Goal: Information Seeking & Learning: Check status

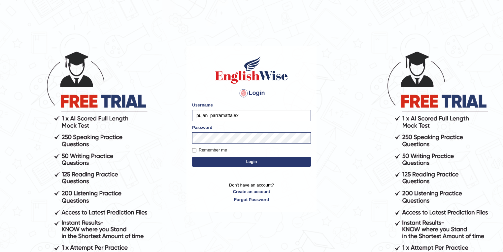
drag, startPoint x: 244, startPoint y: 113, endPoint x: 184, endPoint y: 114, distance: 60.1
click at [184, 114] on body "Login Please fix the following errors: Username pujan_parramattalex Password Re…" at bounding box center [251, 151] width 503 height 252
type input "lex_parramatta"
click at [239, 159] on button "Login" at bounding box center [251, 161] width 119 height 10
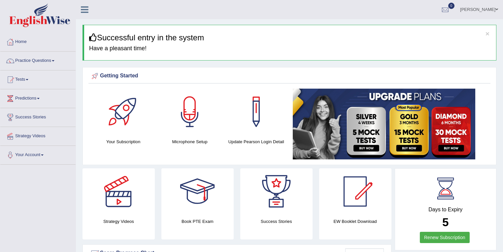
click at [40, 63] on link "Practice Questions" at bounding box center [37, 59] width 75 height 17
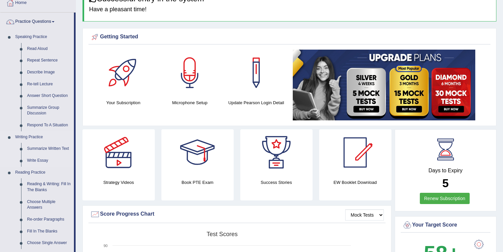
scroll to position [70, 0]
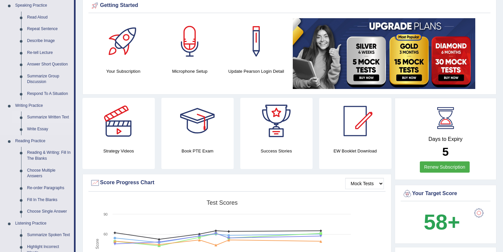
click at [55, 112] on link "Summarize Written Text" at bounding box center [49, 117] width 50 height 12
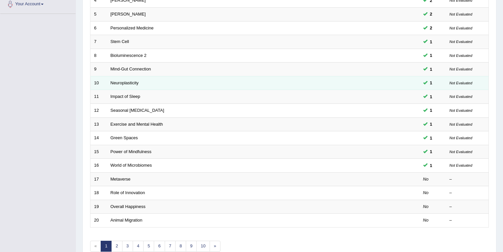
scroll to position [184, 0]
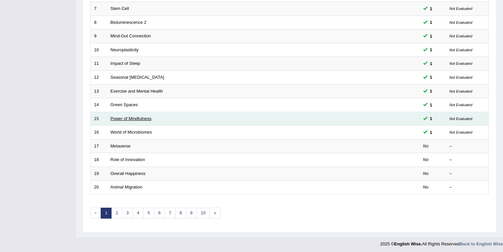
click at [117, 118] on link "Power of Mindfulness" at bounding box center [131, 118] width 41 height 5
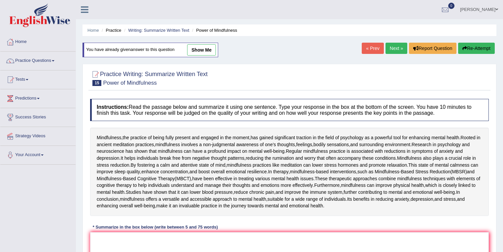
click at [194, 53] on link "show me" at bounding box center [201, 49] width 29 height 11
type textarea "The passage outlines mindfulness gained significant traction in the area of psy…"
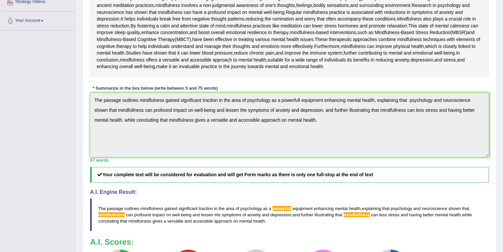
scroll to position [108, 0]
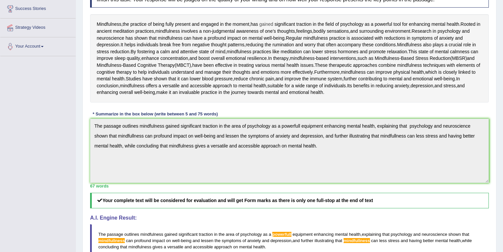
drag, startPoint x: 123, startPoint y: 22, endPoint x: 265, endPoint y: 26, distance: 142.0
click at [265, 26] on div "Mindfulness , the practice of being fully present and engaged in the moment , h…" at bounding box center [289, 58] width 399 height 88
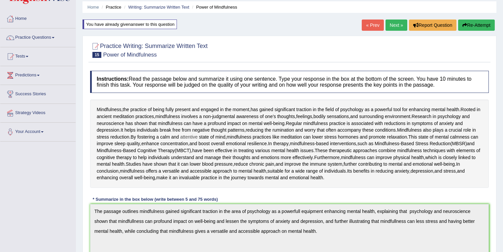
scroll to position [3, 0]
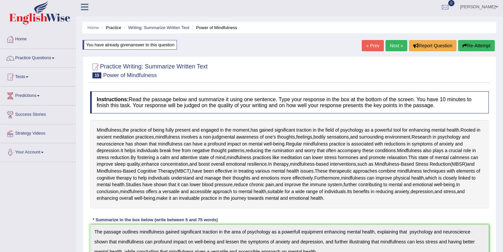
click at [396, 45] on link "Next »" at bounding box center [397, 45] width 22 height 11
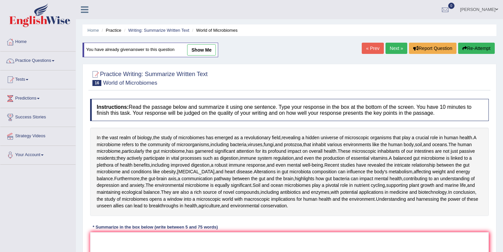
click at [209, 51] on link "show me" at bounding box center [201, 49] width 29 height 11
type textarea "The passage outlines study of microbiomes emerging in revolutionary field, reve…"
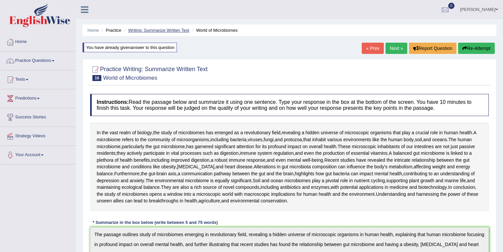
click at [144, 31] on link "Writing: Summarize Written Text" at bounding box center [158, 30] width 61 height 5
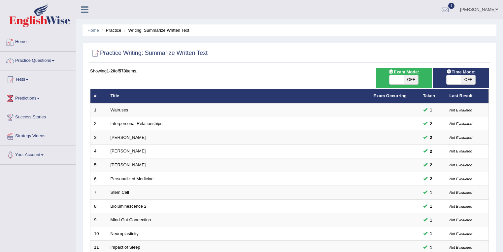
click at [37, 60] on link "Practice Questions" at bounding box center [37, 59] width 75 height 17
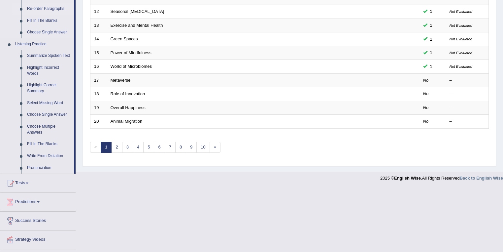
scroll to position [265, 0]
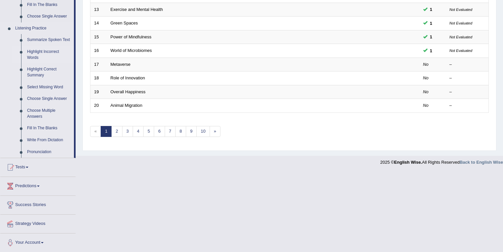
click at [44, 52] on link "Highlight Incorrect Words" at bounding box center [49, 54] width 50 height 17
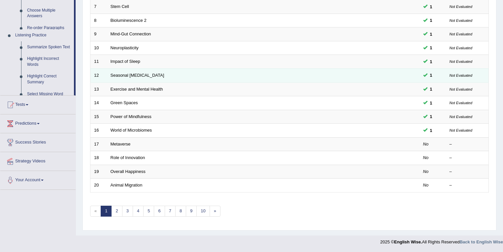
scroll to position [184, 0]
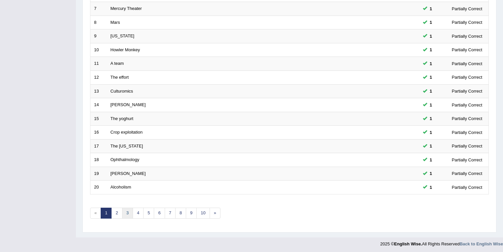
click at [128, 209] on link "3" at bounding box center [127, 212] width 11 height 11
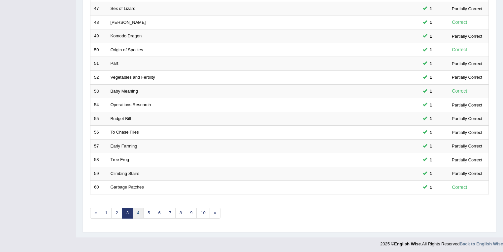
click at [137, 213] on link "4" at bounding box center [138, 212] width 11 height 11
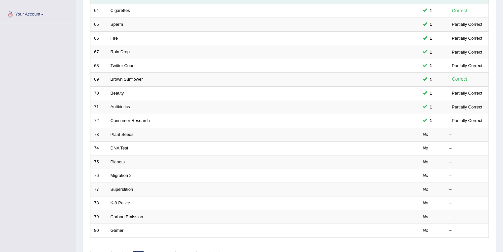
scroll to position [141, 0]
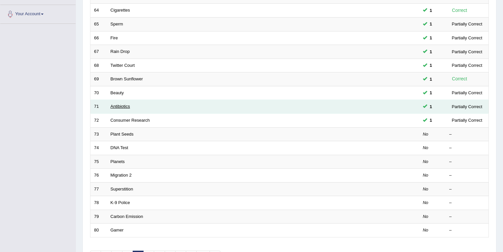
click at [127, 105] on link "Antibiotics" at bounding box center [120, 106] width 19 height 5
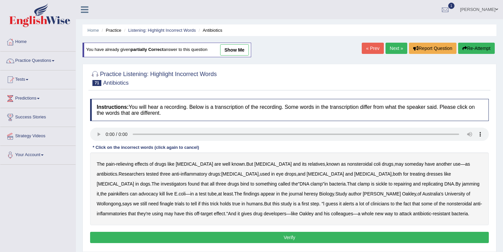
click at [242, 50] on link "show me" at bounding box center [234, 49] width 29 height 11
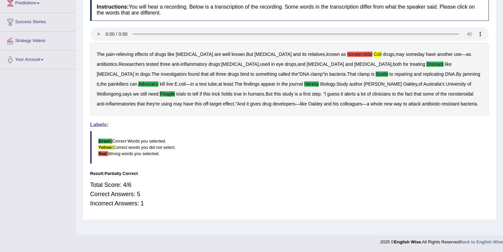
scroll to position [24, 0]
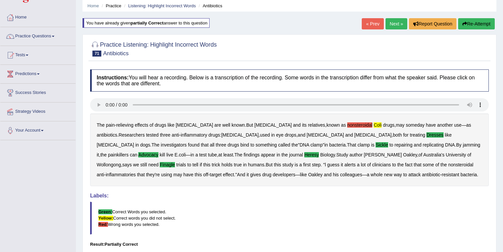
click at [395, 25] on link "Next »" at bounding box center [397, 23] width 22 height 11
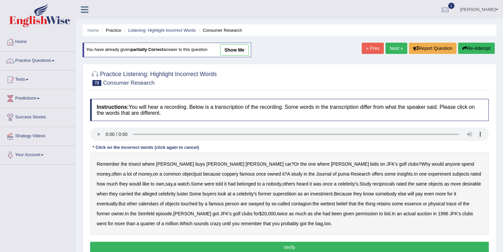
click at [244, 46] on link "show me" at bounding box center [234, 49] width 29 height 11
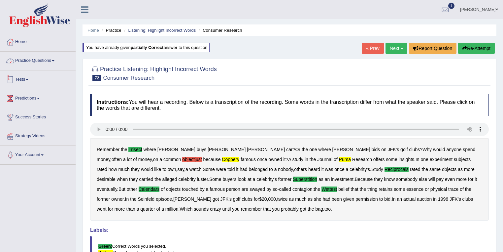
click at [34, 64] on link "Practice Questions" at bounding box center [37, 59] width 75 height 17
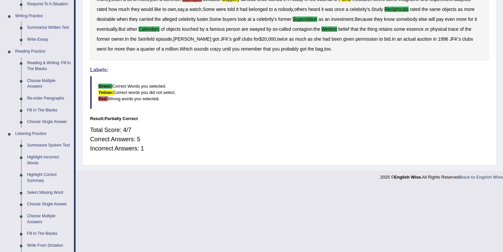
scroll to position [141, 0]
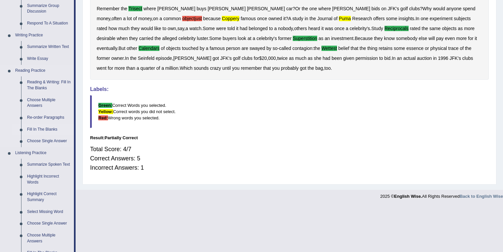
click at [43, 128] on link "Fill In The Blanks" at bounding box center [49, 129] width 50 height 12
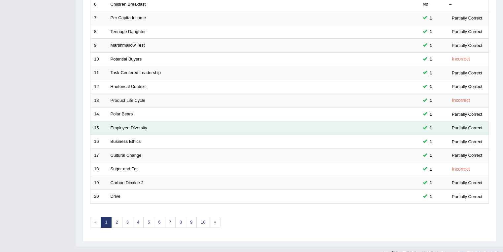
scroll to position [184, 0]
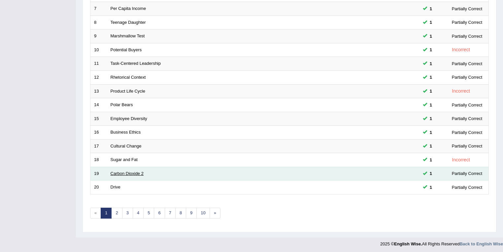
click at [133, 172] on link "Carbon Dioxide 2" at bounding box center [127, 173] width 33 height 5
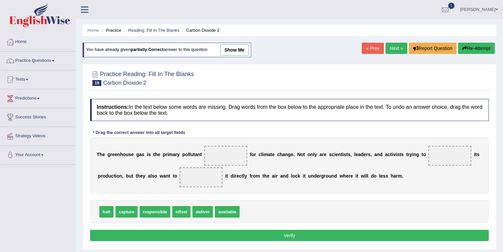
click at [233, 52] on link "show me" at bounding box center [234, 49] width 29 height 11
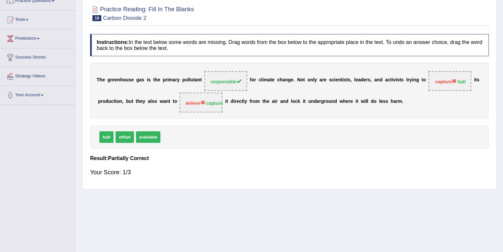
scroll to position [35, 0]
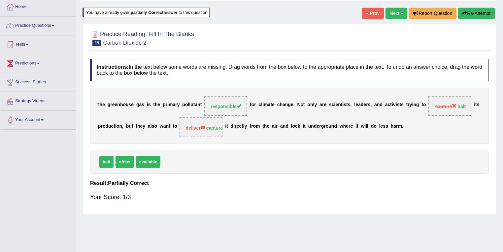
click at [390, 11] on link "Next »" at bounding box center [397, 13] width 22 height 11
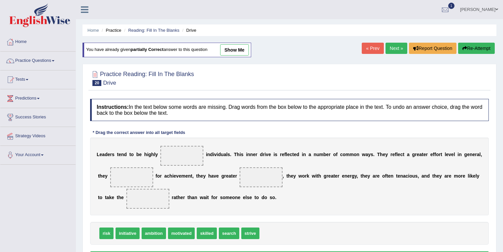
click at [238, 49] on link "show me" at bounding box center [234, 49] width 29 height 11
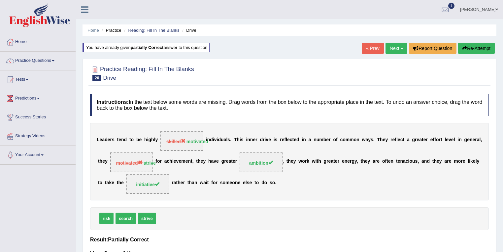
click at [395, 49] on link "Next »" at bounding box center [397, 48] width 22 height 11
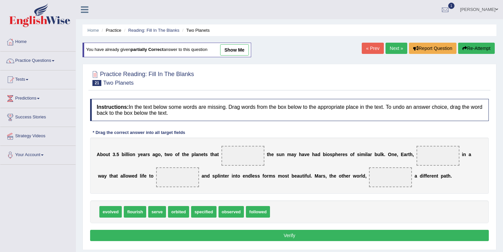
click at [229, 48] on link "show me" at bounding box center [234, 49] width 29 height 11
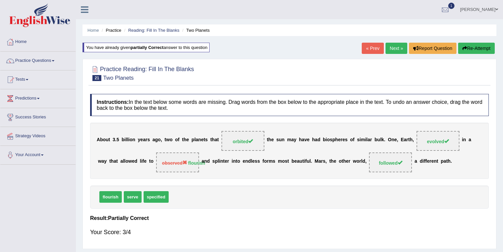
click at [396, 48] on link "Next »" at bounding box center [397, 48] width 22 height 11
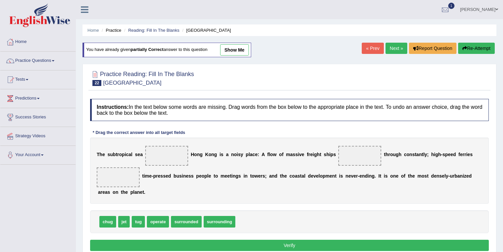
click at [229, 49] on link "show me" at bounding box center [234, 49] width 29 height 11
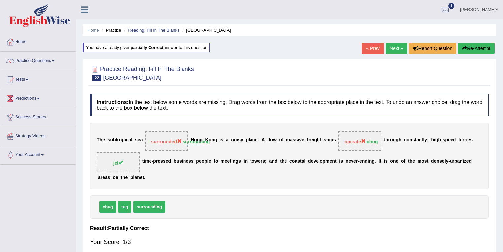
click at [171, 30] on link "Reading: Fill In The Blanks" at bounding box center [153, 30] width 51 height 5
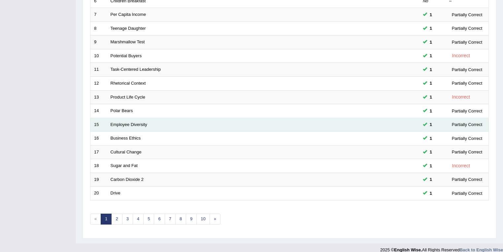
scroll to position [184, 0]
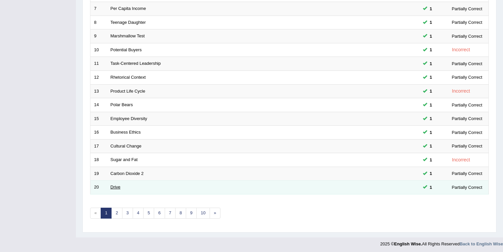
click at [120, 186] on link "Drive" at bounding box center [116, 186] width 10 height 5
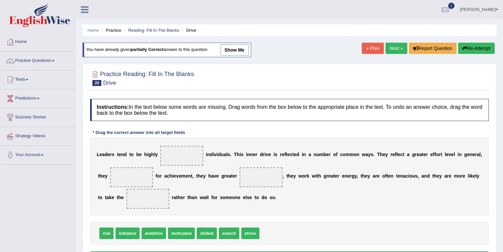
click at [243, 49] on link "show me" at bounding box center [234, 49] width 29 height 11
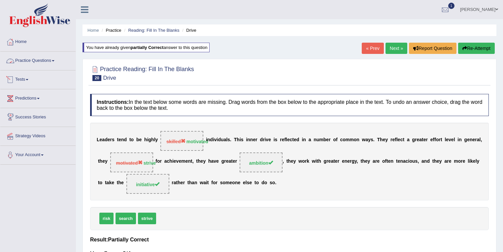
click at [46, 58] on link "Practice Questions" at bounding box center [37, 59] width 75 height 17
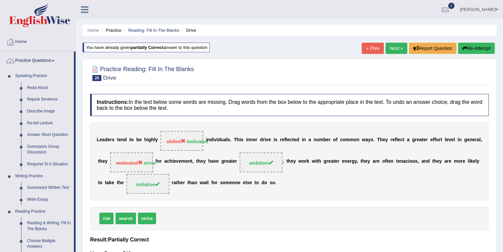
click at [40, 57] on link "Practice Questions" at bounding box center [37, 59] width 74 height 17
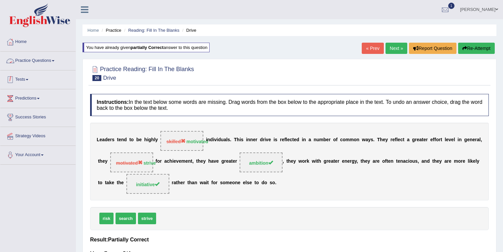
click at [31, 76] on link "Tests" at bounding box center [37, 78] width 75 height 17
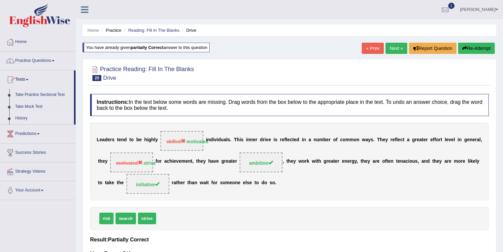
click at [25, 118] on link "History" at bounding box center [43, 118] width 62 height 12
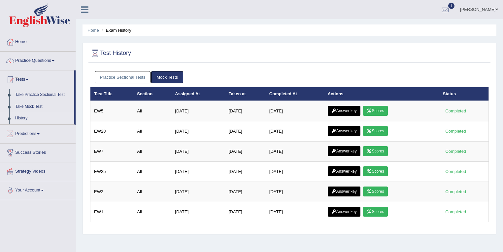
click at [139, 77] on link "Practice Sectional Tests" at bounding box center [123, 77] width 56 height 12
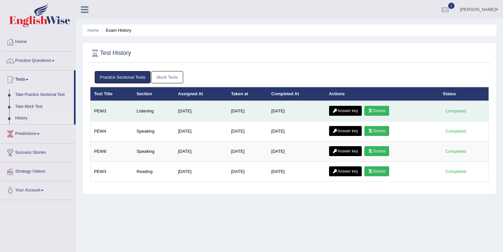
click at [377, 112] on link "Scores" at bounding box center [376, 111] width 24 height 10
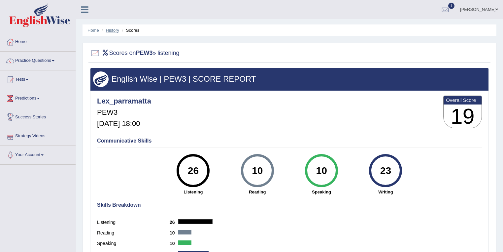
click at [113, 29] on link "History" at bounding box center [112, 30] width 13 height 5
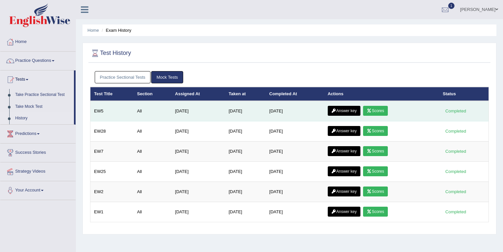
drag, startPoint x: 275, startPoint y: 110, endPoint x: 305, endPoint y: 110, distance: 30.0
click at [305, 110] on td "[DATE]" at bounding box center [295, 111] width 58 height 20
click at [305, 110] on td "Aug 18, 2025" at bounding box center [295, 111] width 58 height 20
click at [375, 108] on link "Scores" at bounding box center [375, 111] width 24 height 10
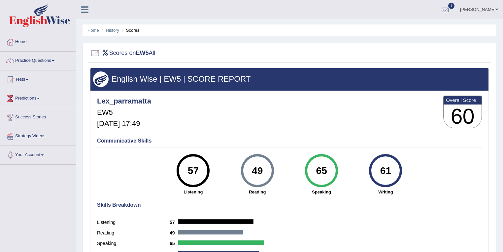
click at [103, 29] on li "History" at bounding box center [109, 30] width 19 height 6
click at [110, 31] on link "History" at bounding box center [112, 30] width 13 height 5
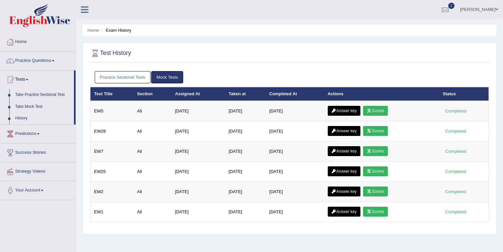
click at [123, 74] on link "Practice Sectional Tests" at bounding box center [123, 77] width 56 height 12
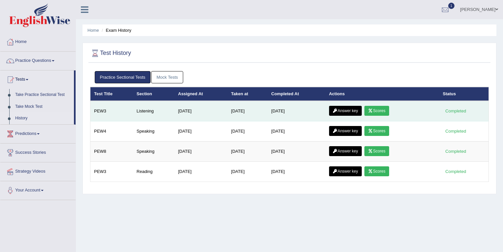
drag, startPoint x: 277, startPoint y: 110, endPoint x: 315, endPoint y: 110, distance: 38.6
click at [315, 110] on td "[DATE]" at bounding box center [297, 111] width 58 height 20
drag, startPoint x: 225, startPoint y: 110, endPoint x: 257, endPoint y: 110, distance: 32.0
click at [257, 110] on td "[DATE]" at bounding box center [247, 111] width 40 height 20
click at [255, 114] on td "[DATE]" at bounding box center [247, 111] width 40 height 20
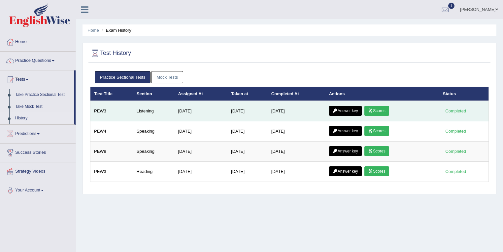
click at [387, 113] on link "Scores" at bounding box center [376, 111] width 24 height 10
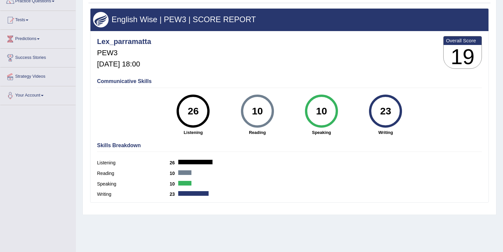
scroll to position [24, 0]
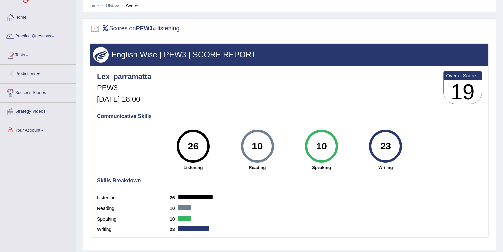
click at [113, 6] on link "History" at bounding box center [112, 5] width 13 height 5
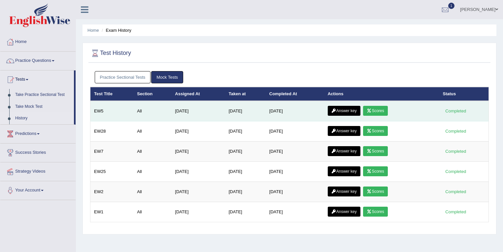
click at [342, 108] on link "Answer key" at bounding box center [344, 111] width 33 height 10
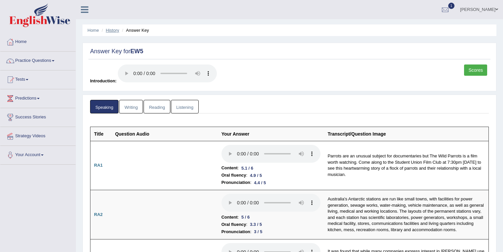
click at [116, 29] on link "History" at bounding box center [112, 30] width 13 height 5
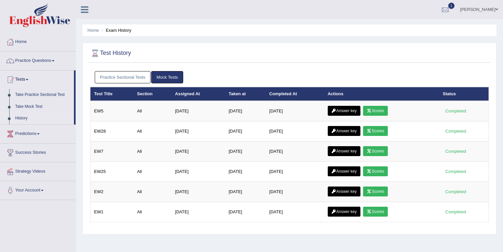
click at [138, 78] on link "Practice Sectional Tests" at bounding box center [123, 77] width 56 height 12
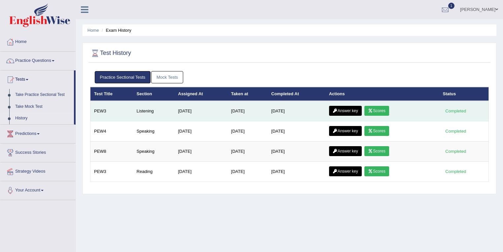
click at [355, 110] on link "Answer key" at bounding box center [345, 111] width 33 height 10
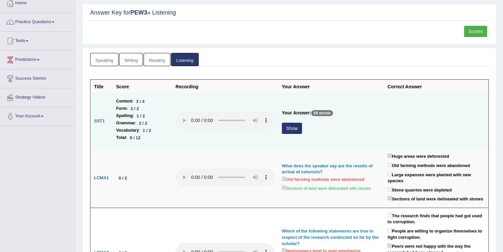
scroll to position [70, 0]
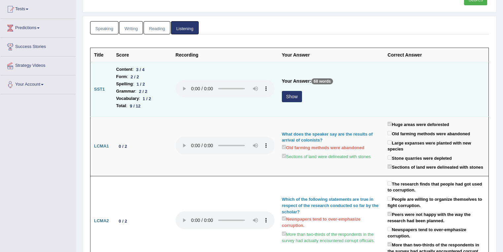
click at [290, 94] on button "Show" at bounding box center [292, 96] width 20 height 11
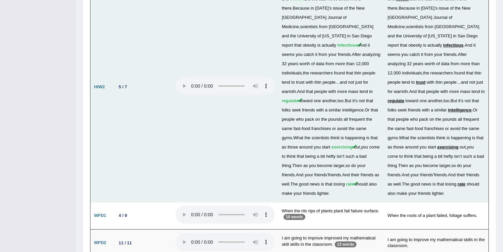
scroll to position [1392, 0]
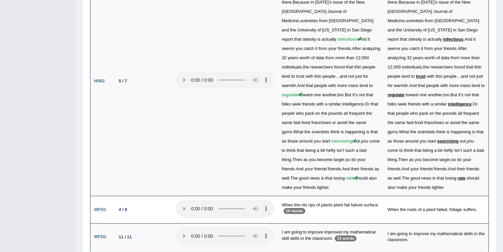
drag, startPoint x: 116, startPoint y: 205, endPoint x: 130, endPoint y: 205, distance: 13.5
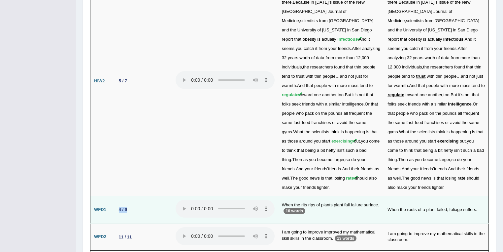
drag, startPoint x: 129, startPoint y: 151, endPoint x: 136, endPoint y: 151, distance: 6.9
click at [136, 196] on td "4 / 9" at bounding box center [142, 209] width 59 height 27
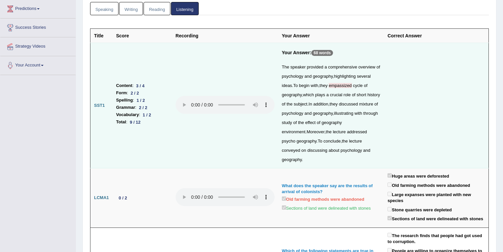
scroll to position [0, 0]
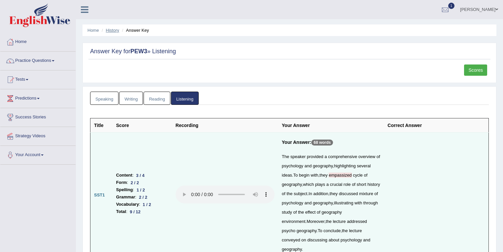
click at [115, 31] on link "History" at bounding box center [112, 30] width 13 height 5
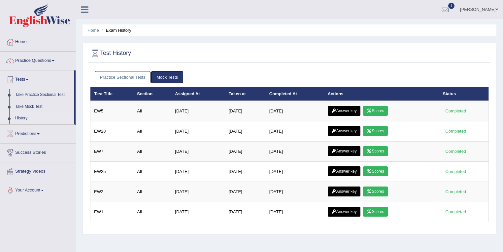
click at [140, 74] on link "Practice Sectional Tests" at bounding box center [123, 77] width 56 height 12
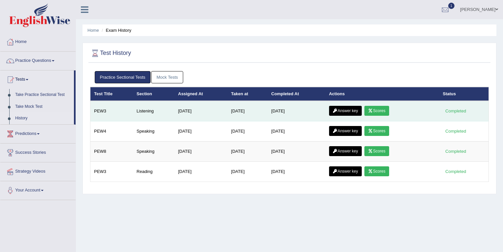
click at [384, 112] on link "Scores" at bounding box center [376, 111] width 24 height 10
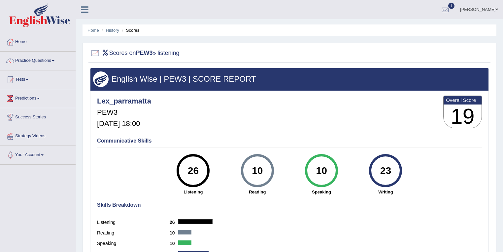
drag, startPoint x: 185, startPoint y: 167, endPoint x: 201, endPoint y: 168, distance: 16.2
click at [201, 168] on div "26" at bounding box center [193, 170] width 24 height 28
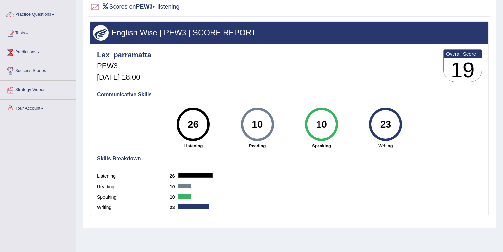
scroll to position [95, 0]
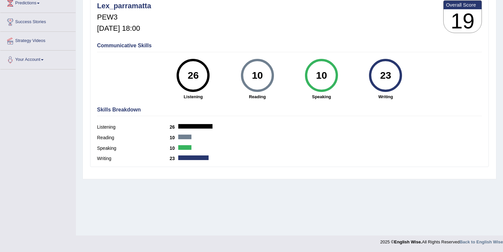
click at [312, 107] on h4 "Skills Breakdown" at bounding box center [289, 110] width 385 height 6
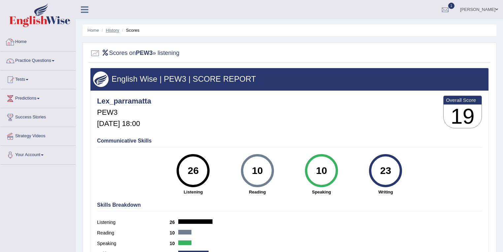
click at [112, 31] on link "History" at bounding box center [112, 30] width 13 height 5
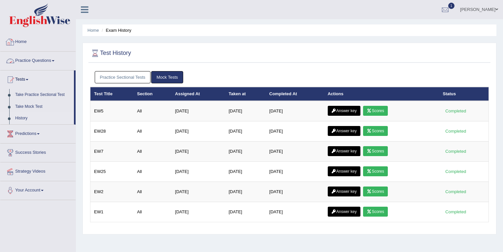
click at [21, 44] on link "Home" at bounding box center [37, 41] width 75 height 17
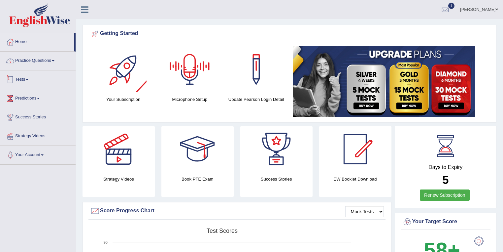
click at [28, 60] on link "Practice Questions" at bounding box center [37, 59] width 75 height 17
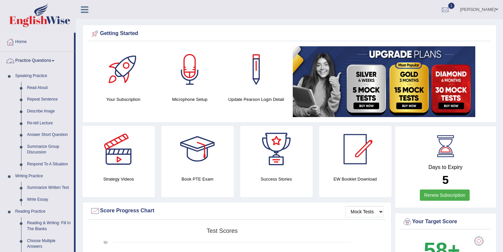
click at [28, 60] on link "Practice Questions" at bounding box center [37, 59] width 74 height 17
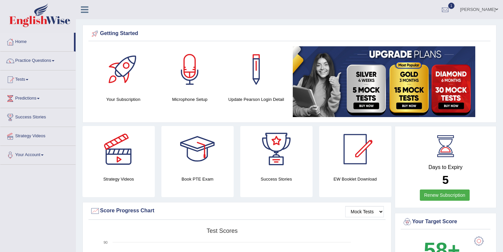
click at [28, 77] on link "Tests" at bounding box center [37, 78] width 75 height 17
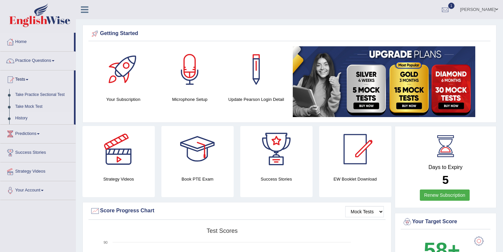
click at [25, 119] on link "History" at bounding box center [43, 118] width 62 height 12
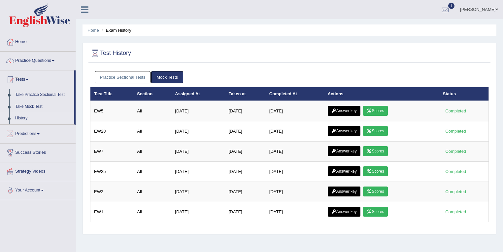
click at [137, 81] on link "Practice Sectional Tests" at bounding box center [123, 77] width 56 height 12
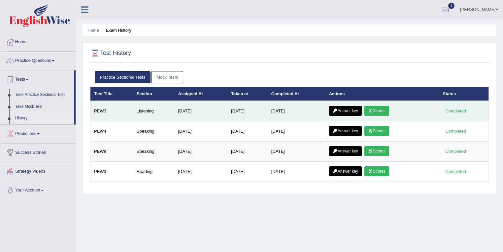
click at [342, 109] on link "Answer key" at bounding box center [345, 111] width 33 height 10
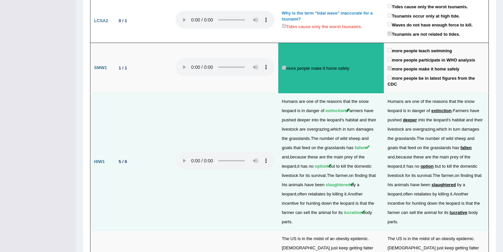
scroll to position [1091, 0]
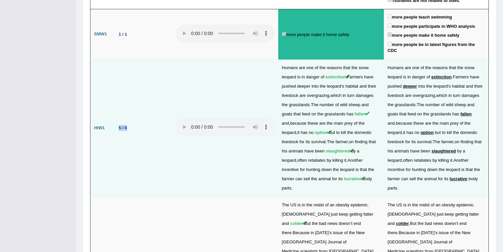
drag, startPoint x: 115, startPoint y: 85, endPoint x: 135, endPoint y: 84, distance: 19.5
click at [135, 84] on td "5 / 6" at bounding box center [142, 127] width 59 height 137
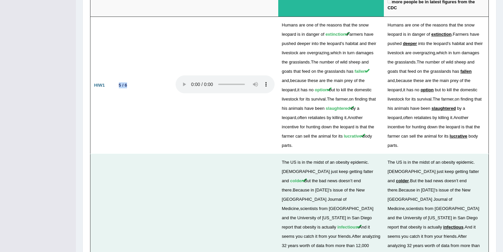
scroll to position [1197, 0]
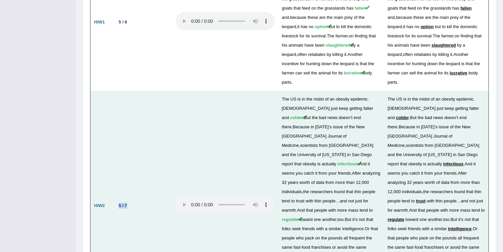
drag, startPoint x: 117, startPoint y: 151, endPoint x: 134, endPoint y: 151, distance: 17.2
click at [134, 151] on td "5 / 7" at bounding box center [142, 205] width 59 height 229
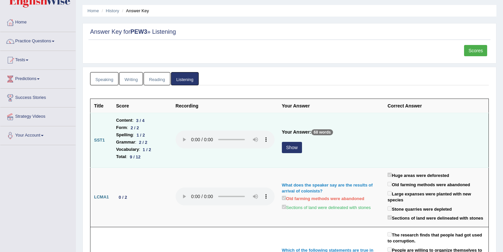
scroll to position [0, 0]
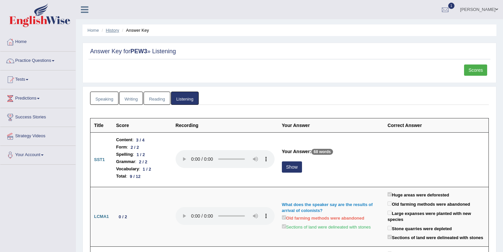
click at [114, 28] on link "History" at bounding box center [112, 30] width 13 height 5
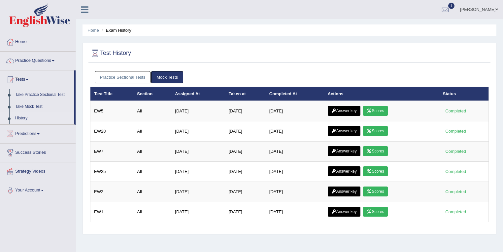
click at [124, 78] on link "Practice Sectional Tests" at bounding box center [123, 77] width 56 height 12
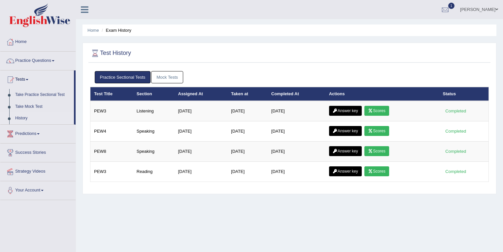
click at [257, 200] on div "Home Exam History Test History Practice Sectional Tests Mock Tests Test Title S…" at bounding box center [289, 165] width 427 height 330
click at [94, 29] on link "Home" at bounding box center [93, 30] width 12 height 5
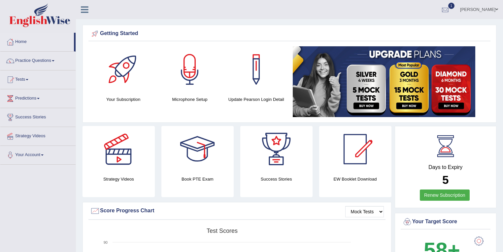
click at [499, 7] on link "[PERSON_NAME]" at bounding box center [479, 8] width 48 height 17
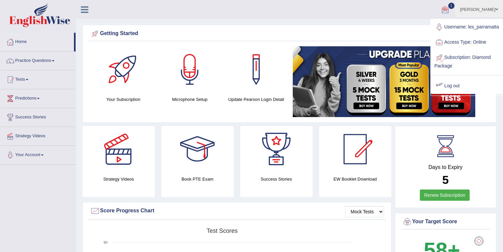
click at [456, 88] on link "Log out" at bounding box center [466, 85] width 71 height 15
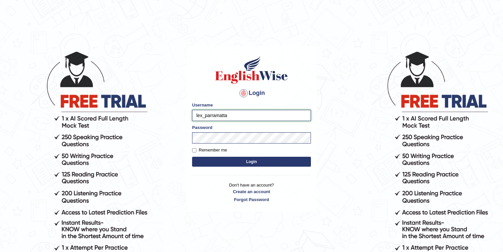
drag, startPoint x: 202, startPoint y: 115, endPoint x: 185, endPoint y: 113, distance: 17.3
click at [186, 113] on main "Login Please fix the following errors: Username lex_parramatta Password Remembe…" at bounding box center [252, 118] width 132 height 187
type input "sinan_parramatta"
click at [231, 160] on button "Login" at bounding box center [251, 161] width 119 height 10
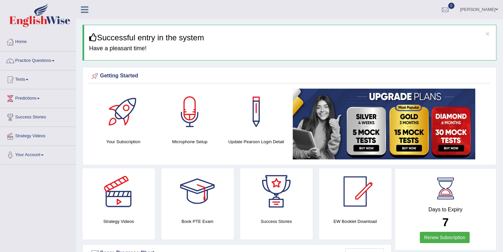
click at [43, 59] on link "Practice Questions" at bounding box center [37, 59] width 75 height 17
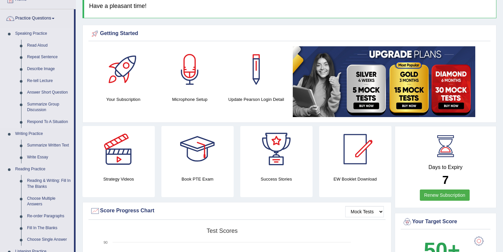
scroll to position [70, 0]
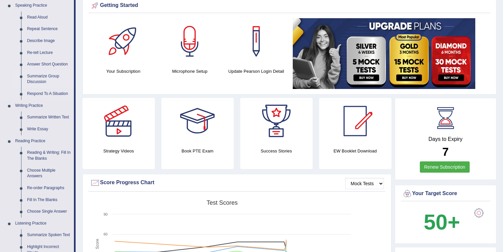
click at [47, 77] on link "Summarize Group Discussion" at bounding box center [49, 78] width 50 height 17
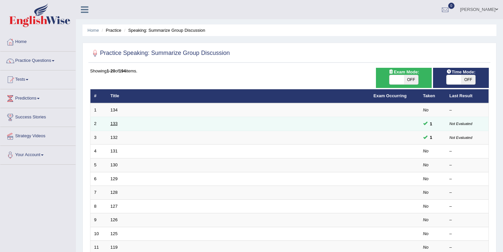
click at [111, 124] on link "133" at bounding box center [114, 123] width 7 height 5
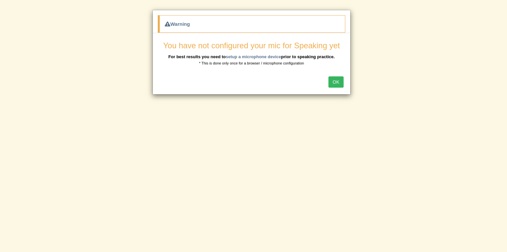
click at [205, 78] on div "OK" at bounding box center [251, 82] width 197 height 23
drag, startPoint x: 341, startPoint y: 83, endPoint x: 337, endPoint y: 82, distance: 3.8
click at [341, 83] on button "OK" at bounding box center [335, 81] width 15 height 11
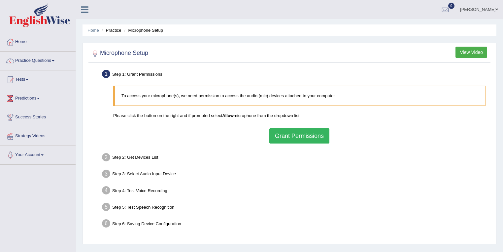
click at [324, 137] on button "Grant Permissions" at bounding box center [299, 135] width 60 height 15
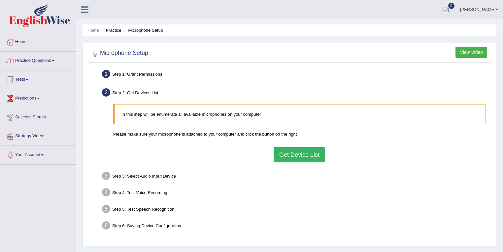
click at [51, 61] on link "Practice Questions" at bounding box center [37, 59] width 75 height 17
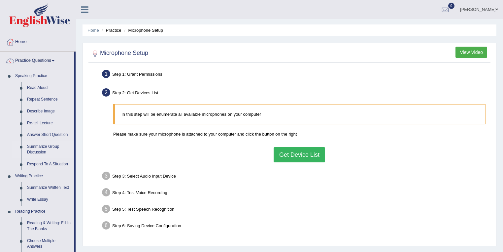
click at [46, 149] on link "Summarize Group Discussion" at bounding box center [49, 149] width 50 height 17
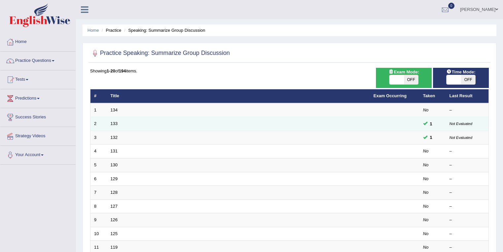
click at [115, 125] on td "133" at bounding box center [238, 124] width 263 height 14
click at [115, 123] on link "133" at bounding box center [114, 123] width 7 height 5
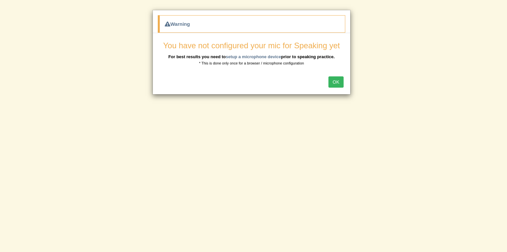
click at [334, 81] on button "OK" at bounding box center [335, 81] width 15 height 11
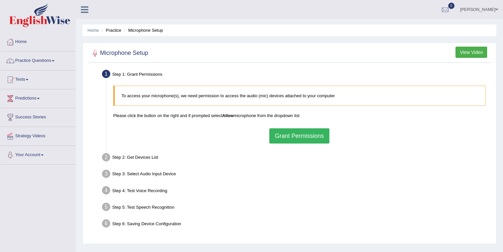
click at [298, 141] on button "Grant Permissions" at bounding box center [299, 135] width 60 height 15
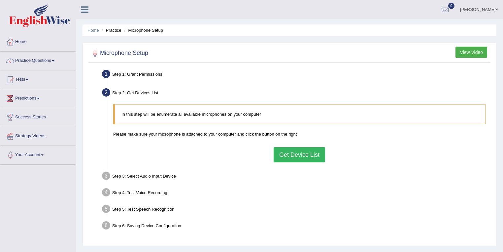
click at [301, 153] on button "Get Device List" at bounding box center [299, 154] width 51 height 15
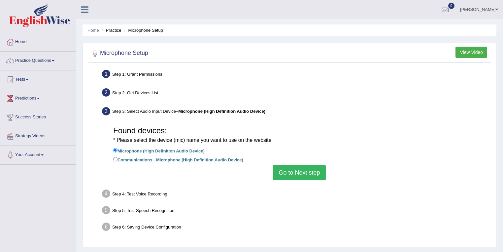
click at [300, 164] on li "Communications - Microphone (High Definition Audio Device)" at bounding box center [299, 159] width 372 height 9
click at [300, 169] on button "Go to Next step" at bounding box center [299, 172] width 52 height 15
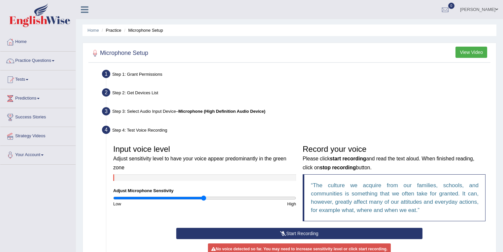
click at [275, 231] on button "Start Recording" at bounding box center [299, 232] width 246 height 11
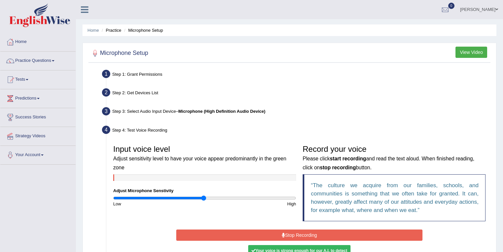
click at [280, 233] on button "Stop Recording" at bounding box center [299, 234] width 246 height 11
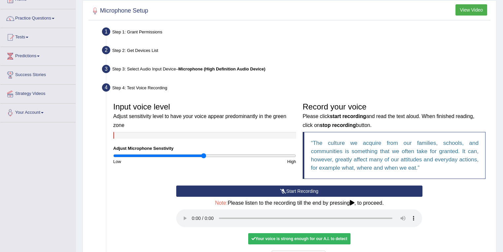
scroll to position [70, 0]
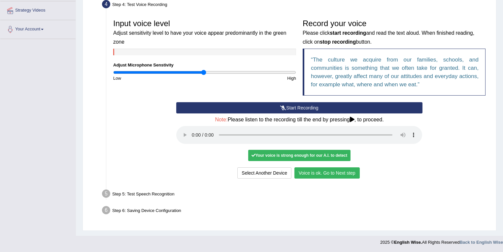
click at [343, 168] on button "Voice is ok. Go to Next step" at bounding box center [326, 172] width 65 height 11
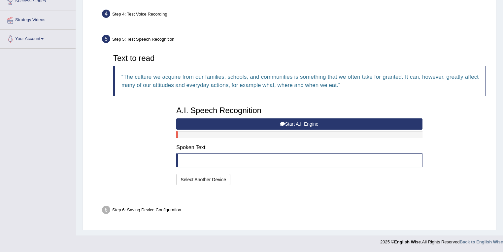
scroll to position [99, 0]
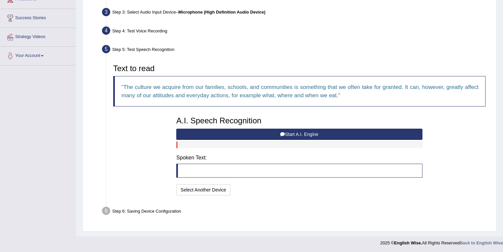
click at [239, 141] on div at bounding box center [299, 144] width 246 height 7
click at [265, 136] on button "Start A.I. Engine" at bounding box center [299, 133] width 246 height 11
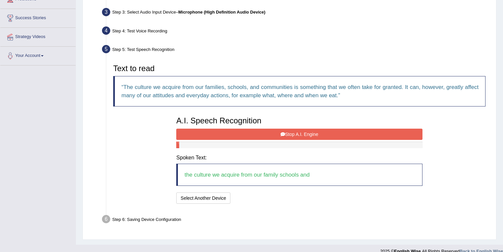
click at [265, 131] on button "Stop A.I. Engine" at bounding box center [299, 133] width 246 height 11
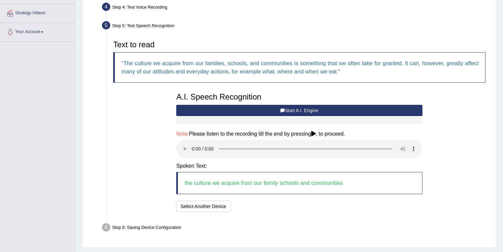
scroll to position [134, 0]
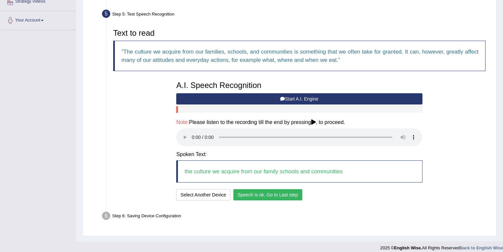
drag, startPoint x: 260, startPoint y: 196, endPoint x: 251, endPoint y: 196, distance: 8.9
click at [259, 196] on button "Speech is ok. Go to Last step" at bounding box center [267, 194] width 69 height 11
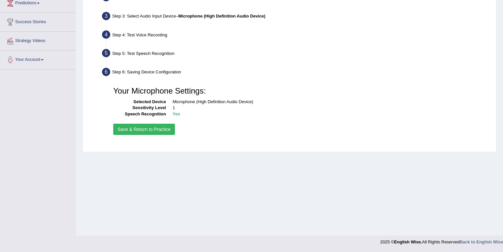
click at [160, 132] on button "Save & Return to Practice" at bounding box center [144, 128] width 62 height 11
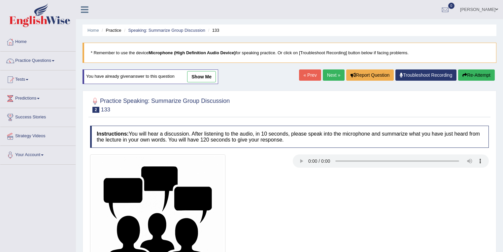
click at [203, 76] on link "show me" at bounding box center [201, 76] width 29 height 11
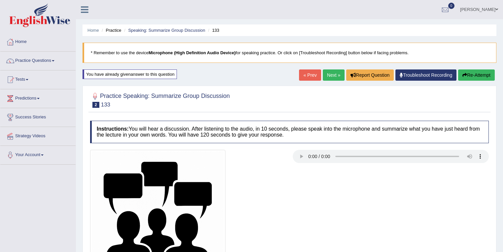
click at [335, 72] on link "Next »" at bounding box center [334, 74] width 22 height 11
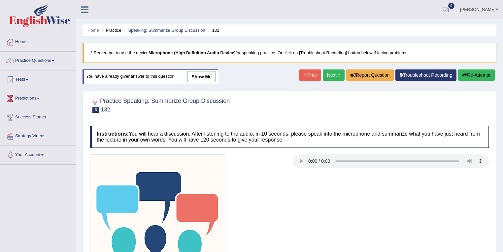
click at [196, 73] on link "show me" at bounding box center [201, 76] width 29 height 11
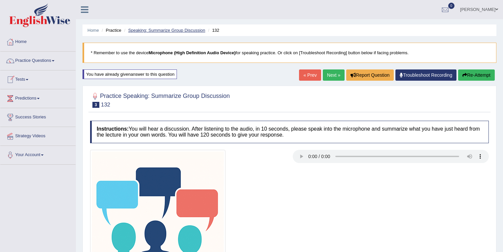
click at [176, 30] on link "Speaking: Summarize Group Discussion" at bounding box center [166, 30] width 77 height 5
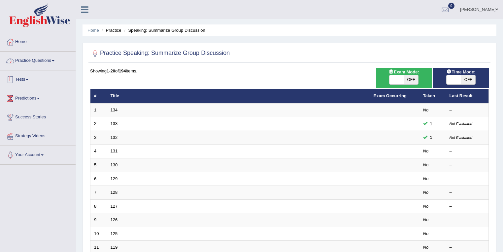
click at [38, 61] on link "Practice Questions" at bounding box center [37, 59] width 75 height 17
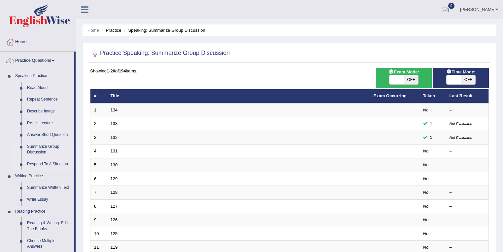
click at [40, 164] on link "Respond To A Situation" at bounding box center [49, 164] width 50 height 12
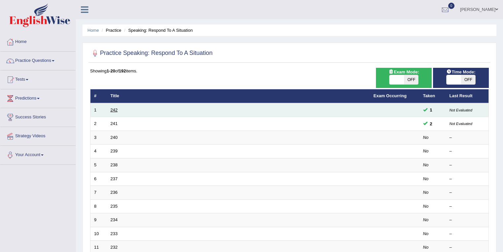
click at [115, 110] on link "242" at bounding box center [114, 109] width 7 height 5
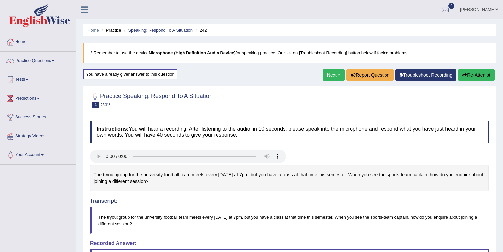
click at [154, 29] on link "Speaking: Respond To A Situation" at bounding box center [160, 30] width 65 height 5
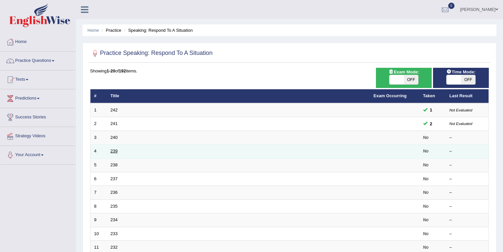
click at [115, 152] on link "239" at bounding box center [114, 150] width 7 height 5
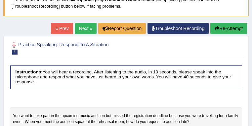
scroll to position [88, 0]
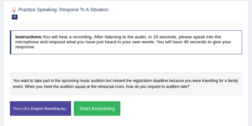
drag, startPoint x: 126, startPoint y: 87, endPoint x: 182, endPoint y: 86, distance: 55.8
click at [176, 87] on div "You want to take part in the upcoming music audition but missed the registratio…" at bounding box center [126, 83] width 232 height 23
click at [120, 108] on button "Start Answering" at bounding box center [97, 108] width 47 height 14
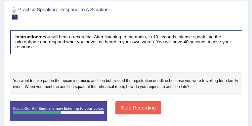
click at [161, 106] on button "Stop Recording" at bounding box center [138, 107] width 46 height 13
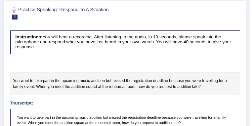
scroll to position [53, 0]
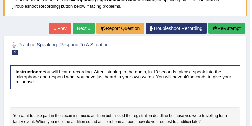
click at [83, 28] on link "Next »" at bounding box center [84, 28] width 22 height 11
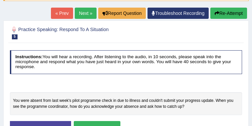
scroll to position [53, 0]
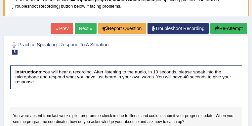
click at [81, 28] on link "Next »" at bounding box center [86, 28] width 22 height 11
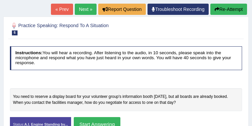
scroll to position [53, 0]
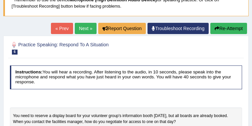
click at [81, 29] on link "Next »" at bounding box center [86, 28] width 22 height 11
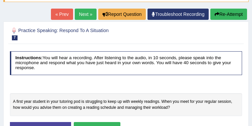
scroll to position [53, 0]
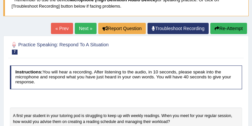
click at [83, 26] on link "Next »" at bounding box center [86, 28] width 22 height 11
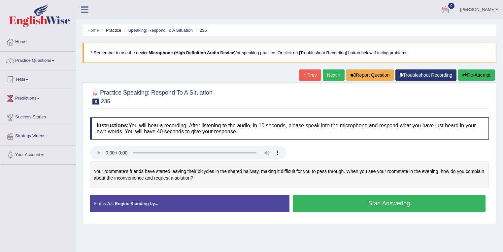
click at [251, 99] on div at bounding box center [289, 96] width 399 height 20
click at [38, 59] on link "Practice Questions" at bounding box center [37, 59] width 75 height 17
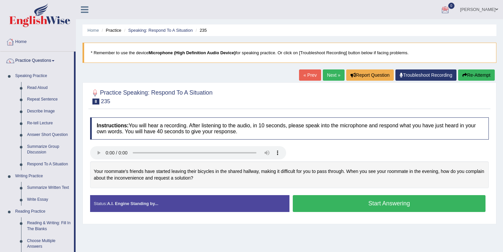
click at [251, 11] on link "Sinan Daskin" at bounding box center [479, 8] width 48 height 17
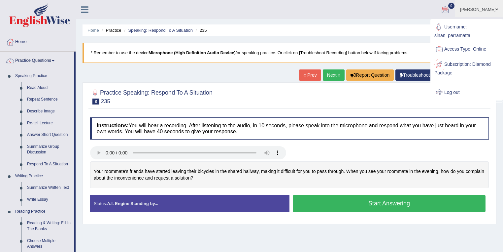
drag, startPoint x: 459, startPoint y: 89, endPoint x: 456, endPoint y: 87, distance: 4.0
click at [251, 89] on link "Log out" at bounding box center [466, 92] width 71 height 15
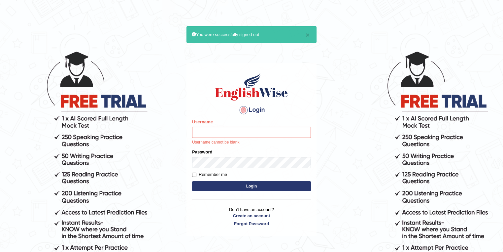
click at [202, 130] on input "Username" at bounding box center [251, 131] width 119 height 11
click at [144, 48] on body "× You were successfully signed out Login Please fix the following errors: Usern…" at bounding box center [251, 151] width 503 height 252
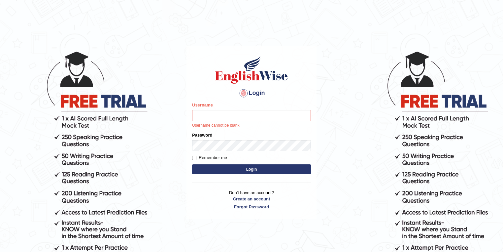
click at [313, 46] on div "Login Please fix the following errors: Username Username cannot be blank. Passw…" at bounding box center [252, 132] width 130 height 173
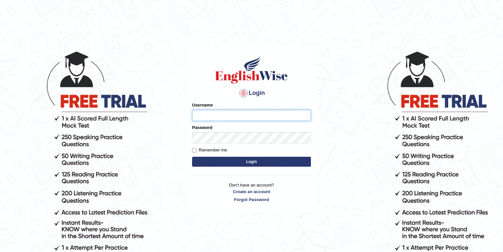
type input "lex_parramatta"
click at [157, 29] on body "Login Please fix the following errors: Username lex_parramatta Password Remembe…" at bounding box center [251, 151] width 503 height 252
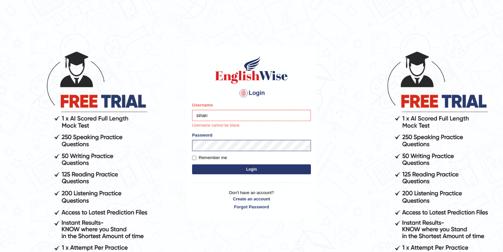
type input "sinan_parramatta"
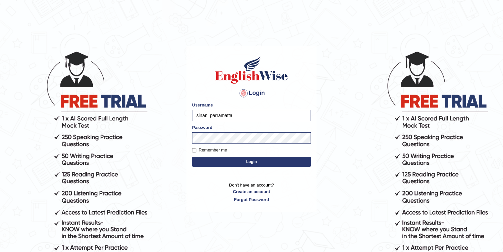
click at [229, 163] on button "Login" at bounding box center [251, 161] width 119 height 10
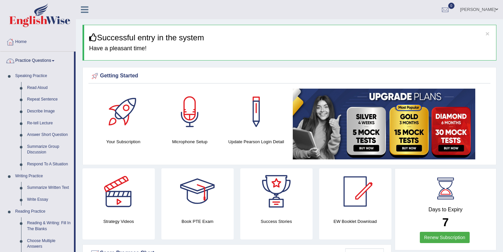
click at [45, 63] on link "Practice Questions" at bounding box center [37, 59] width 74 height 17
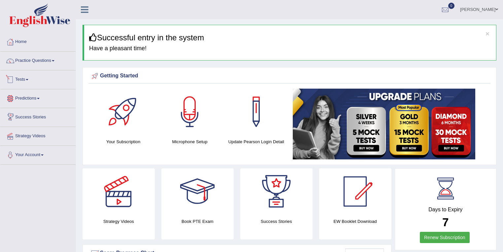
click at [30, 82] on link "Tests" at bounding box center [37, 78] width 75 height 17
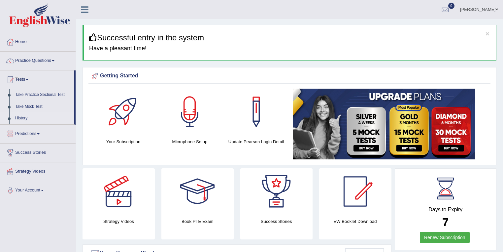
click at [25, 117] on link "History" at bounding box center [43, 118] width 62 height 12
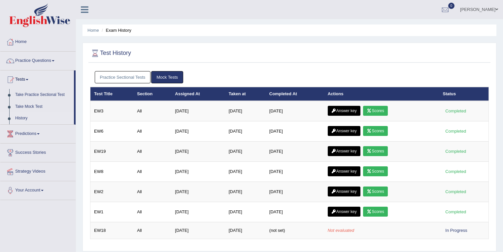
click at [132, 76] on link "Practice Sectional Tests" at bounding box center [123, 77] width 56 height 12
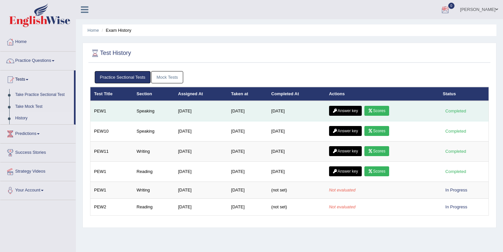
click at [378, 107] on link "Scores" at bounding box center [376, 111] width 24 height 10
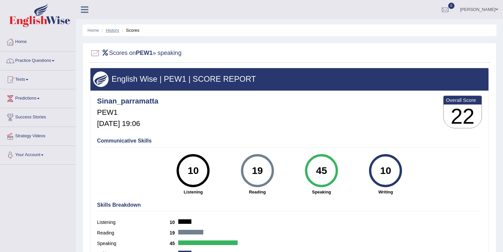
click at [111, 28] on link "History" at bounding box center [112, 30] width 13 height 5
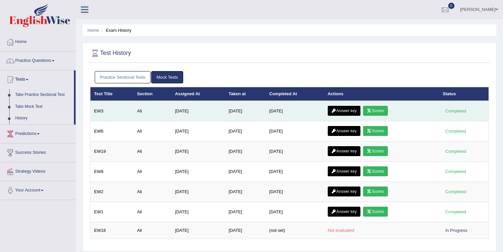
click at [386, 108] on link "Scores" at bounding box center [375, 111] width 24 height 10
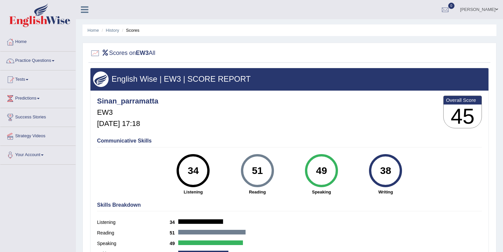
click at [91, 33] on li "Home" at bounding box center [93, 30] width 12 height 6
click at [92, 30] on link "Home" at bounding box center [93, 30] width 12 height 5
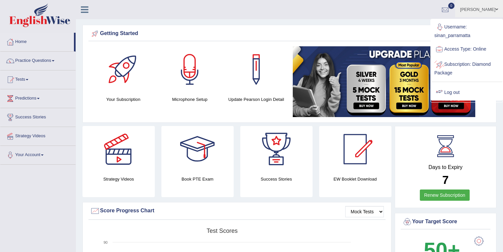
click at [458, 92] on link "Log out" at bounding box center [466, 92] width 71 height 15
